Goal: Task Accomplishment & Management: Manage account settings

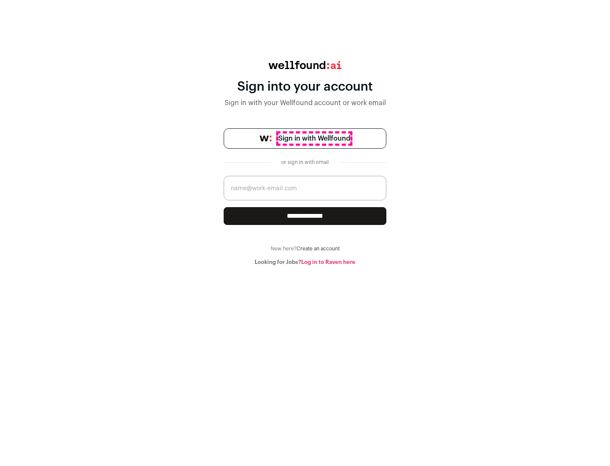
click at [314, 139] on span "Sign in with Wellfound" at bounding box center [314, 139] width 72 height 10
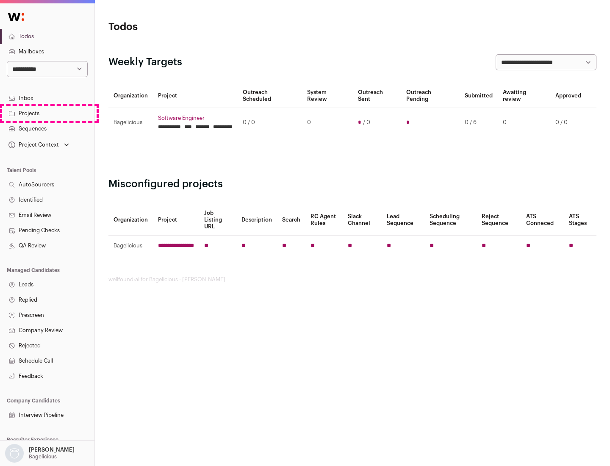
click at [47, 113] on link "Projects" at bounding box center [47, 113] width 95 height 15
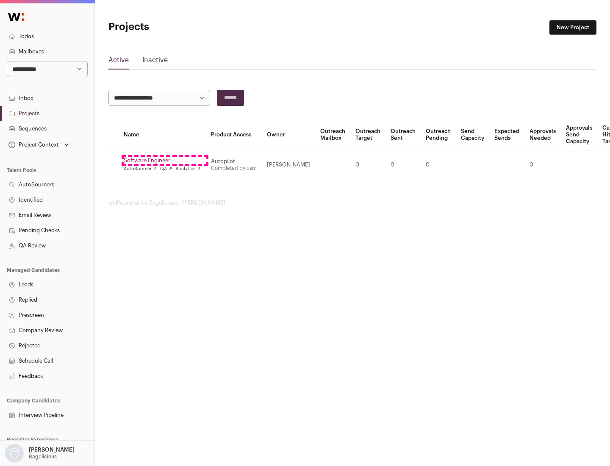
click at [165, 161] on link "Software Engineer" at bounding box center [162, 160] width 77 height 7
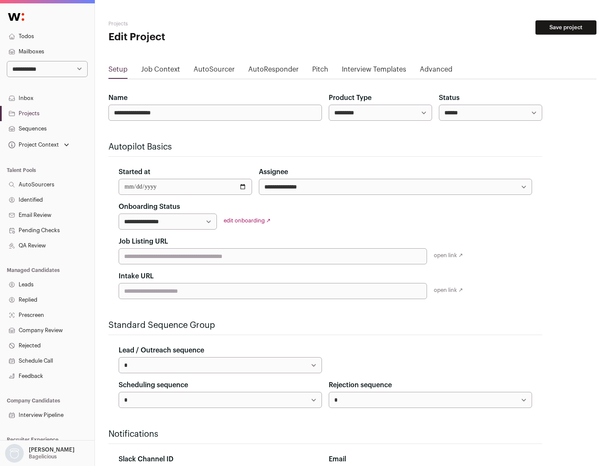
click at [566, 28] on button "Save project" at bounding box center [566, 27] width 61 height 14
